Goal: Information Seeking & Learning: Learn about a topic

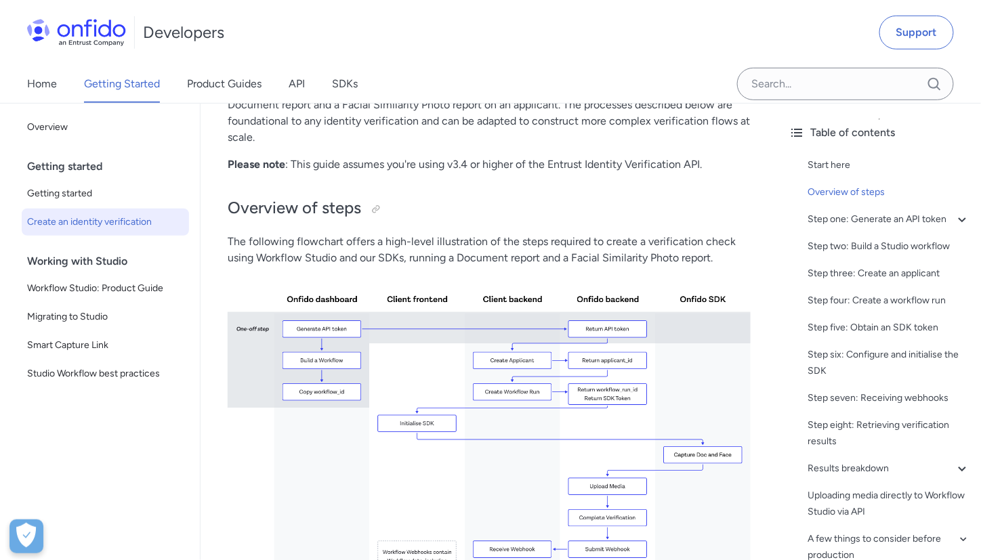
scroll to position [196, 0]
click at [335, 300] on img at bounding box center [489, 442] width 523 height 330
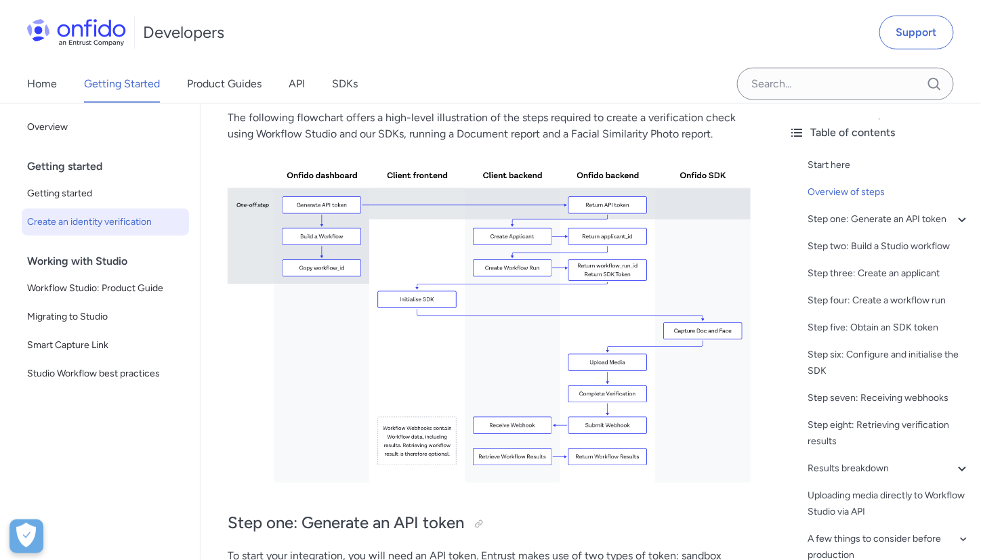
scroll to position [321, 0]
click at [431, 412] on img at bounding box center [489, 317] width 523 height 330
click at [270, 212] on img at bounding box center [489, 317] width 523 height 330
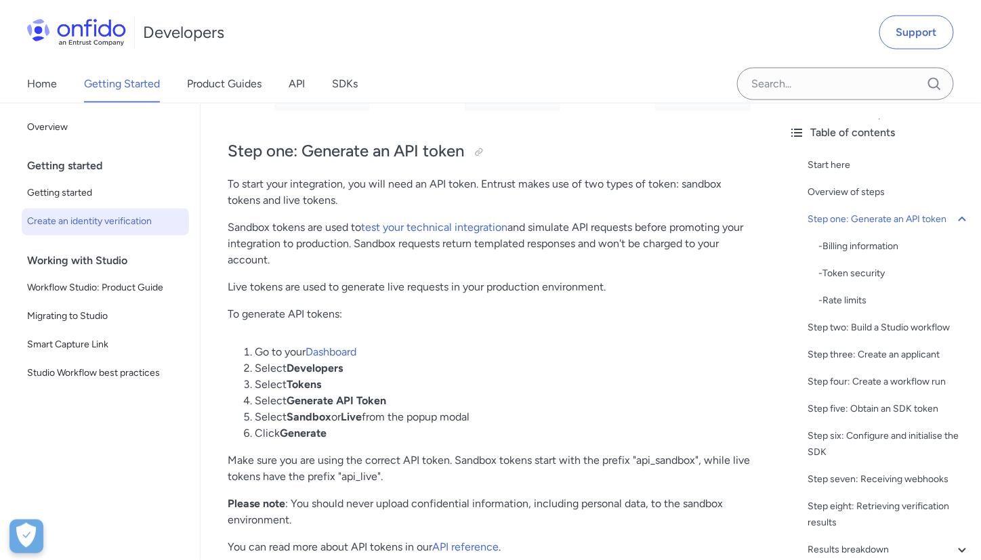
scroll to position [708, 0]
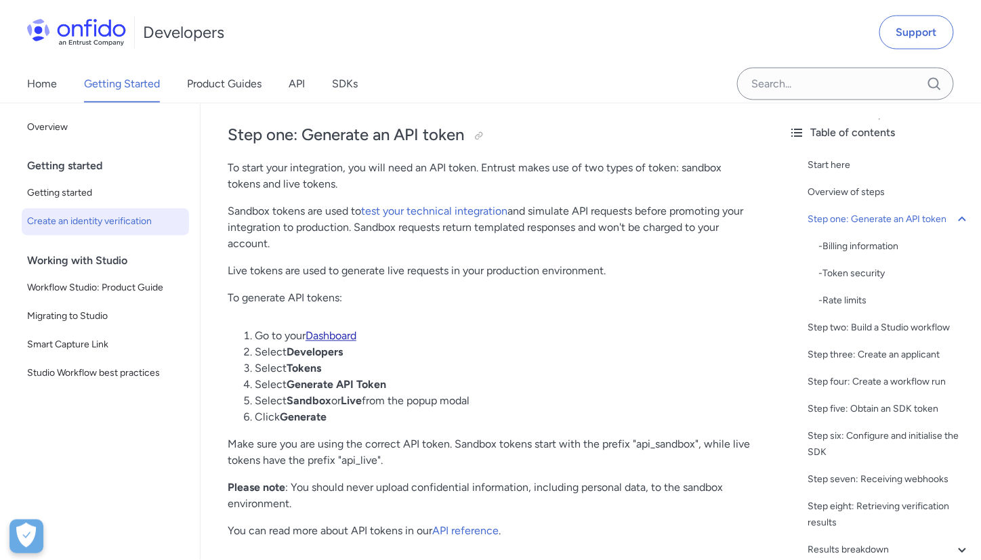
click at [324, 335] on link "Dashboard" at bounding box center [330, 336] width 51 height 13
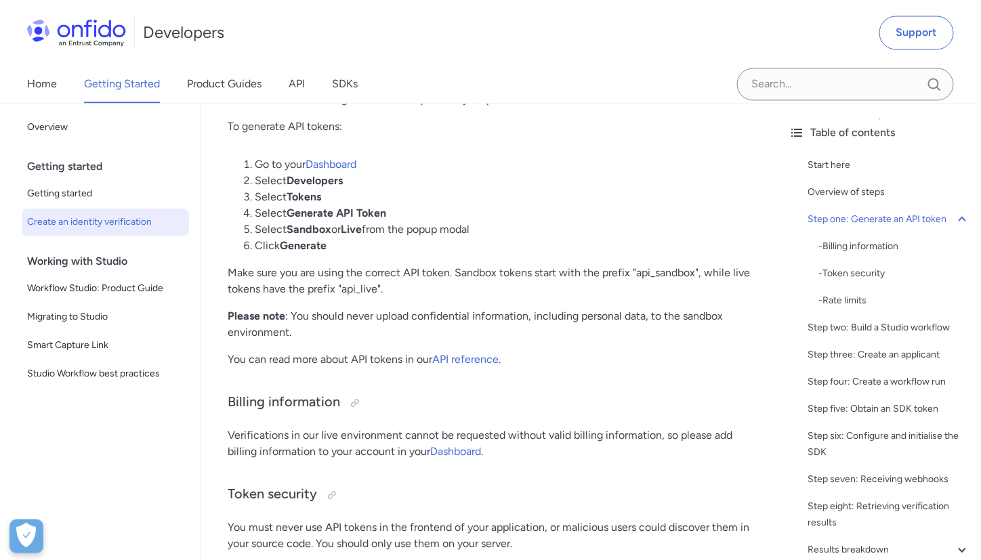
scroll to position [881, 0]
